Goal: Task Accomplishment & Management: Use online tool/utility

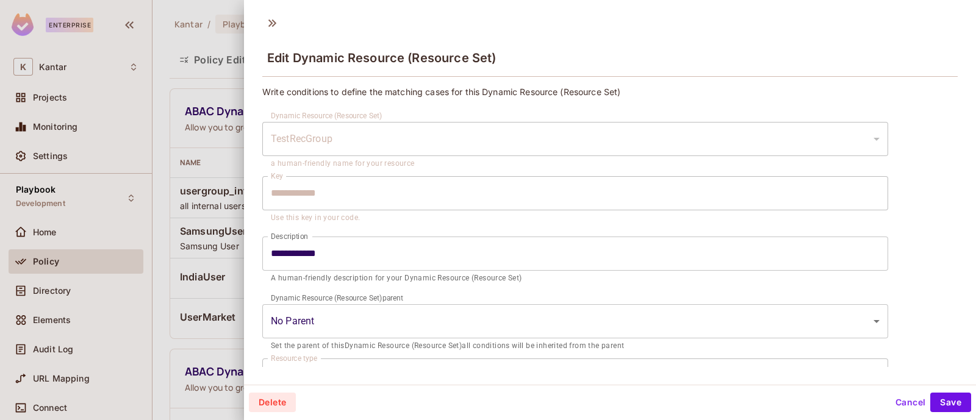
scroll to position [154, 0]
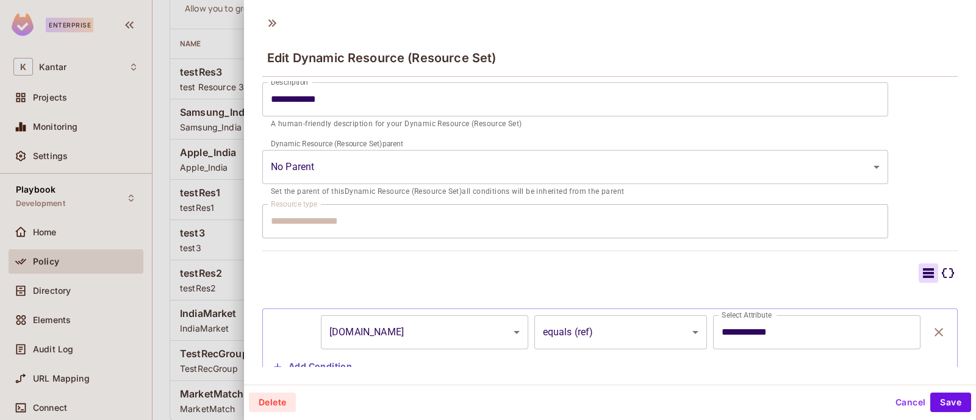
click at [941, 267] on icon at bounding box center [948, 273] width 15 height 15
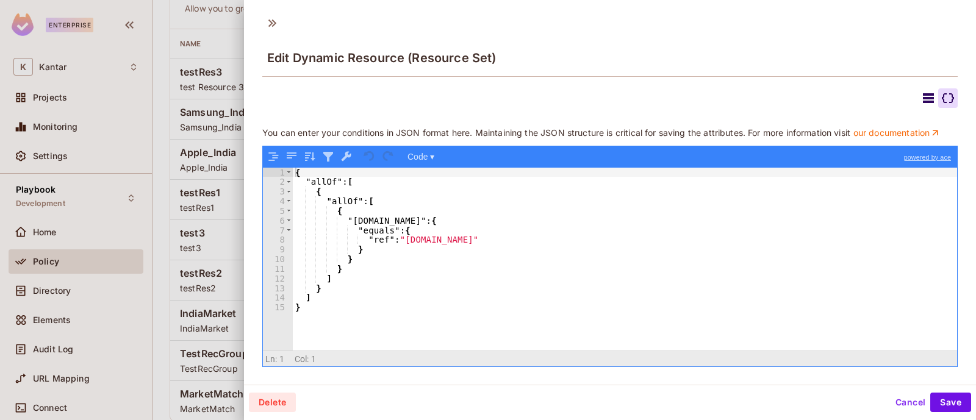
scroll to position [339, 0]
click at [433, 155] on button "Code ▾" at bounding box center [420, 157] width 35 height 16
click at [898, 399] on button "Cancel" at bounding box center [911, 403] width 40 height 20
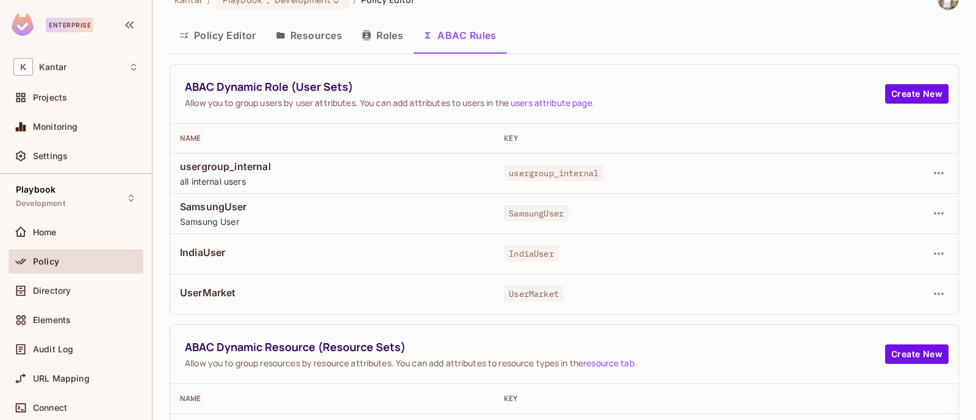
scroll to position [0, 0]
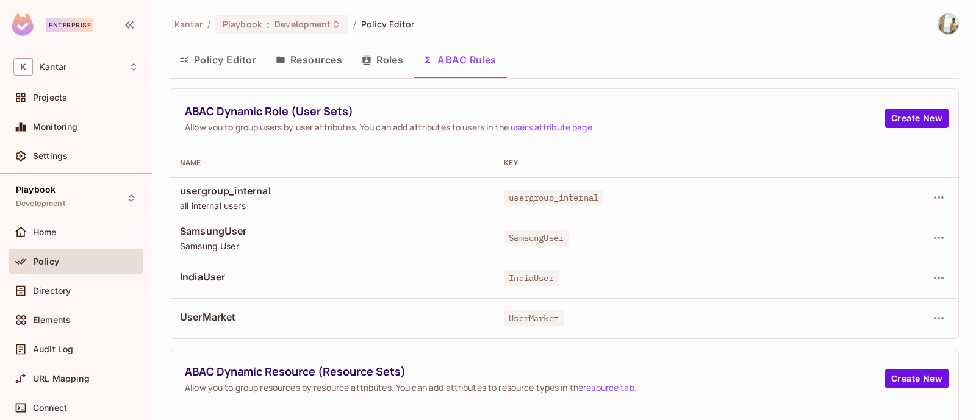
click at [180, 62] on icon "button" at bounding box center [184, 60] width 10 height 10
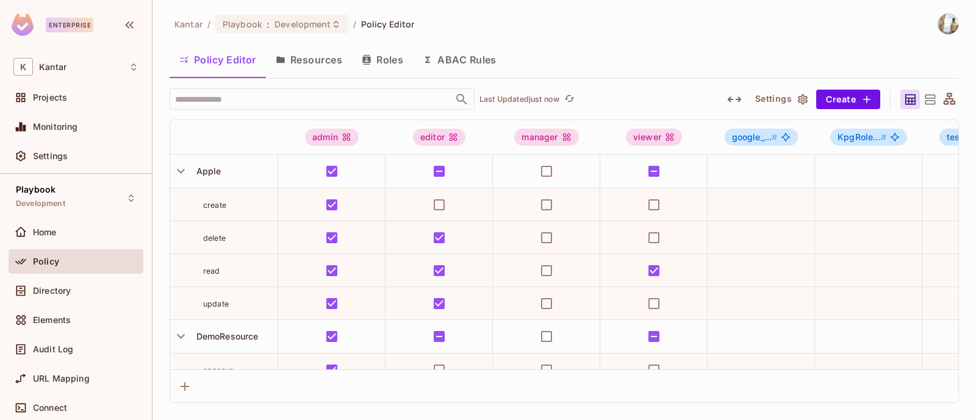
click at [799, 101] on icon "button" at bounding box center [803, 99] width 10 height 10
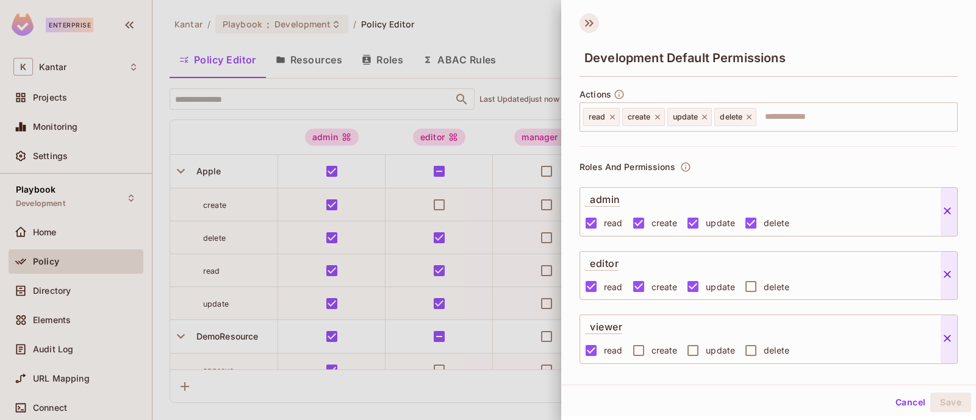
click at [582, 20] on icon at bounding box center [590, 23] width 20 height 20
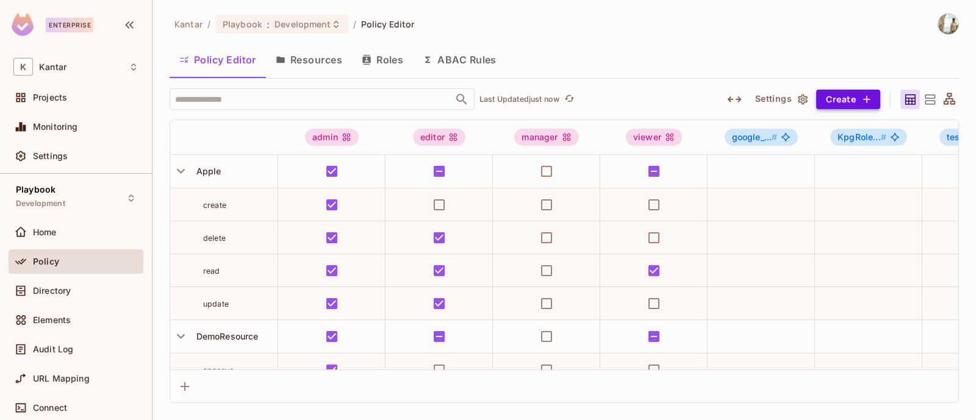
click at [852, 96] on button "Create" at bounding box center [849, 100] width 64 height 20
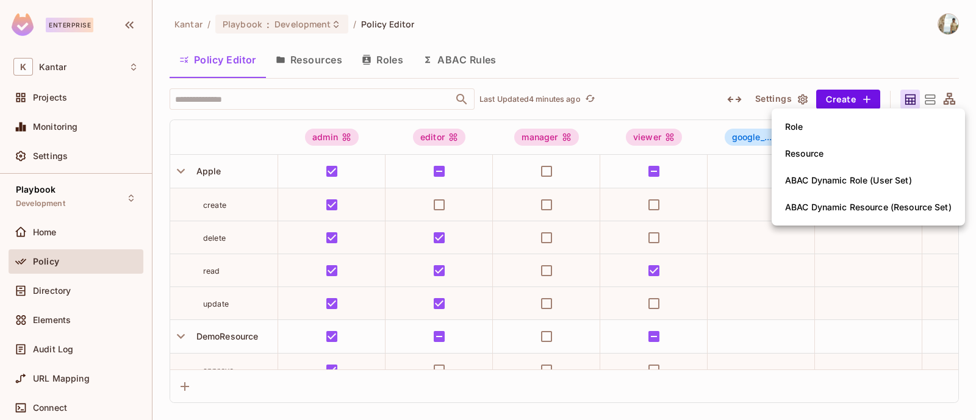
click at [222, 98] on div at bounding box center [488, 210] width 976 height 420
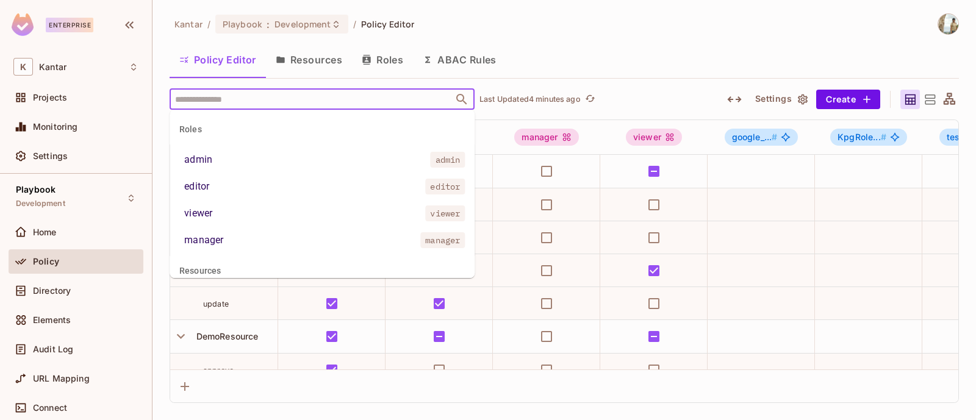
click at [222, 98] on input "text" at bounding box center [311, 98] width 279 height 21
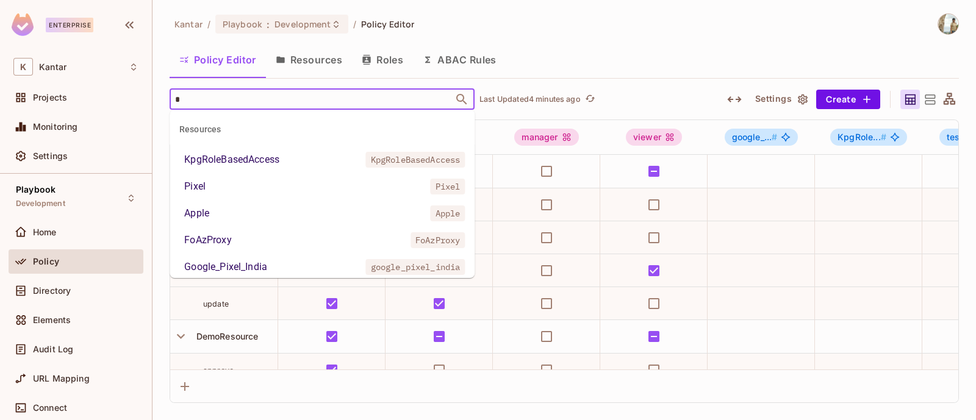
type input "**"
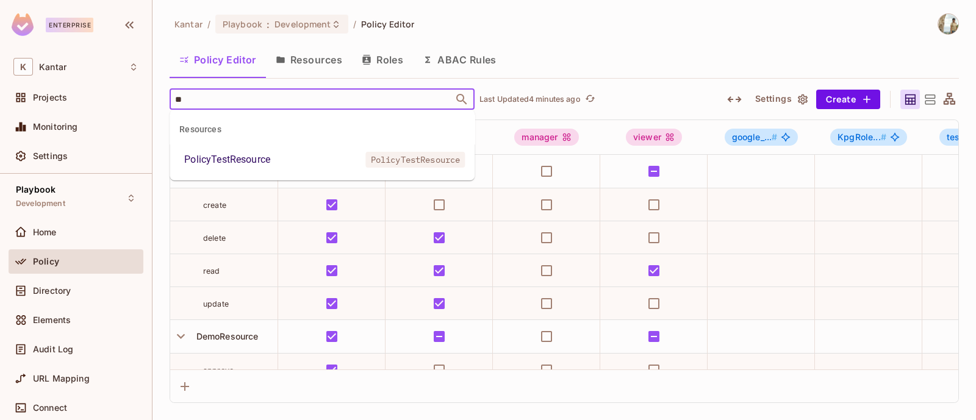
click at [192, 162] on div "PolicyTestResource" at bounding box center [227, 160] width 86 height 15
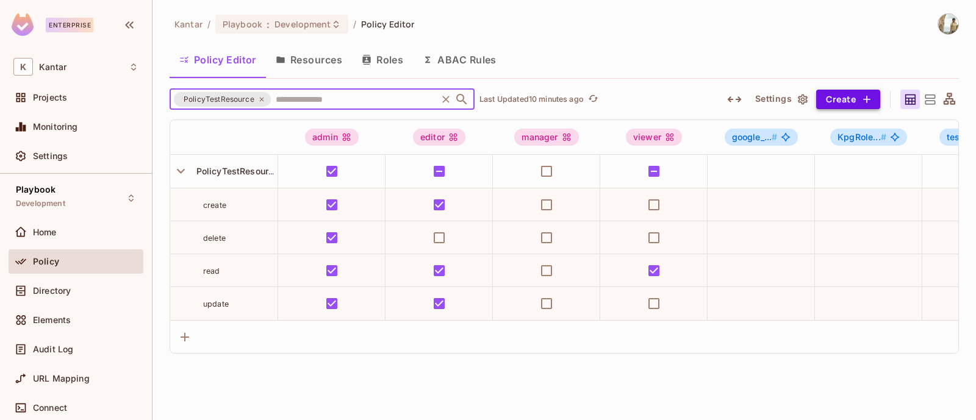
click at [851, 105] on button "Create" at bounding box center [849, 100] width 64 height 20
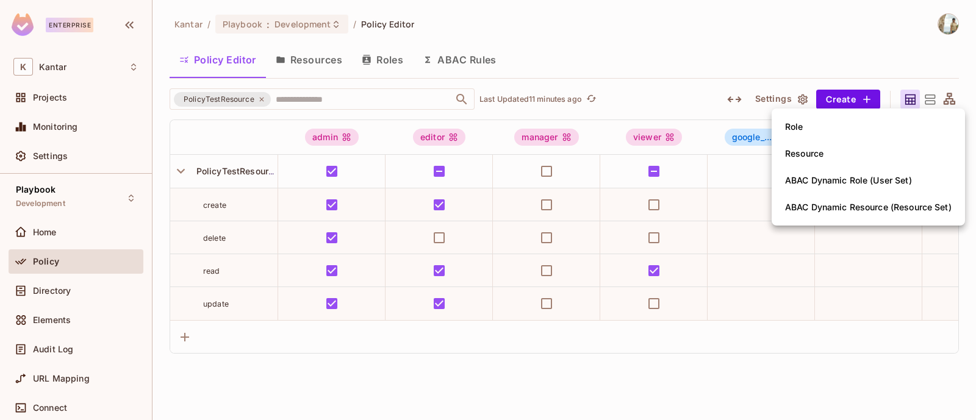
click at [613, 32] on div at bounding box center [488, 210] width 976 height 420
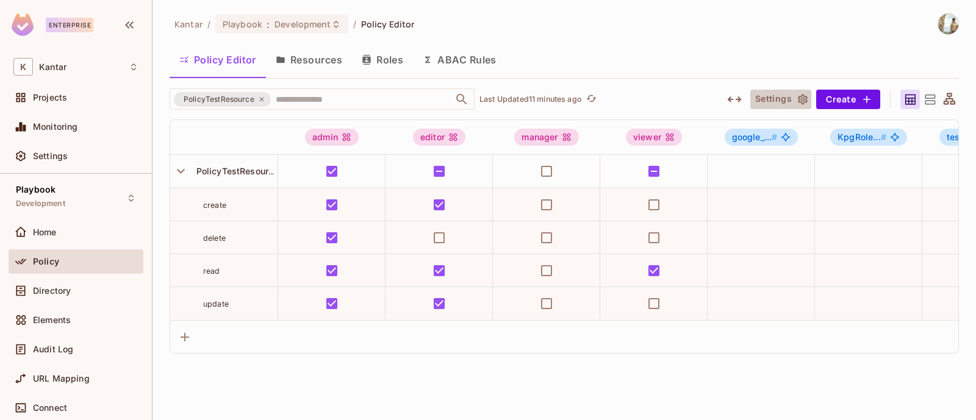
click at [798, 101] on icon "button" at bounding box center [803, 99] width 12 height 12
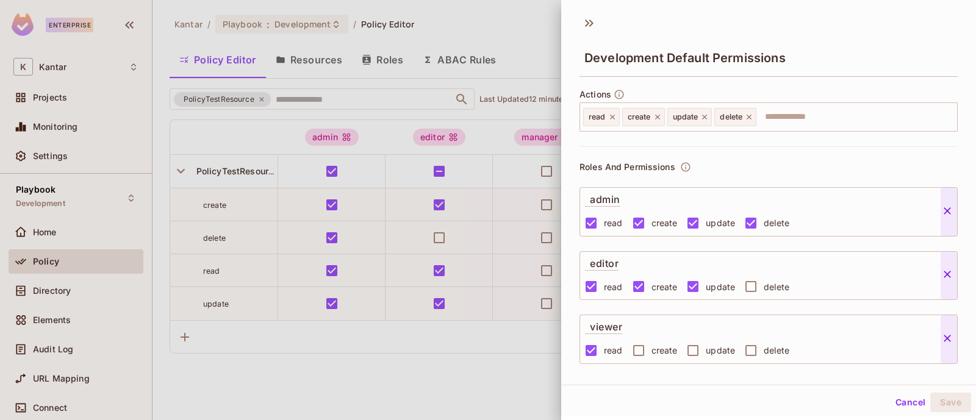
click at [494, 35] on div at bounding box center [488, 210] width 976 height 420
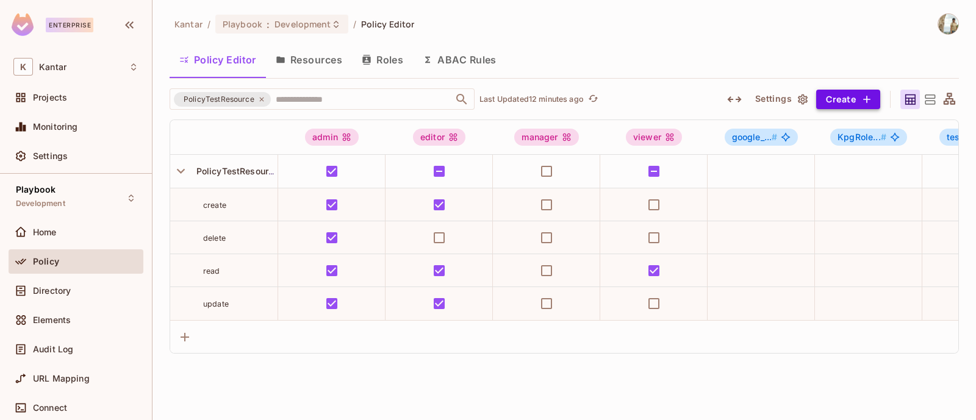
click at [831, 96] on button "Create" at bounding box center [849, 100] width 64 height 20
